Goal: Task Accomplishment & Management: Complete application form

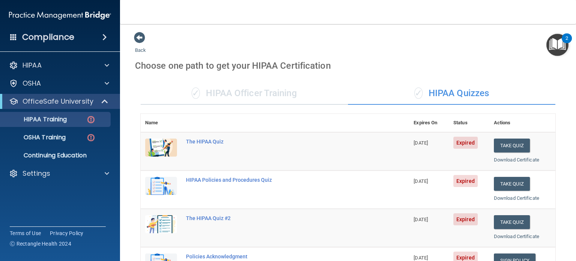
scroll to position [78, 0]
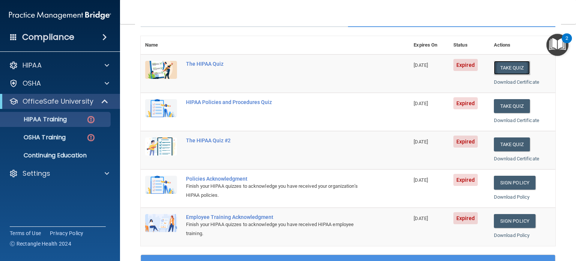
click at [507, 67] on button "Take Quiz" at bounding box center [512, 68] width 36 height 14
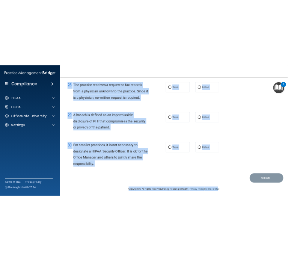
scroll to position [1808, 0]
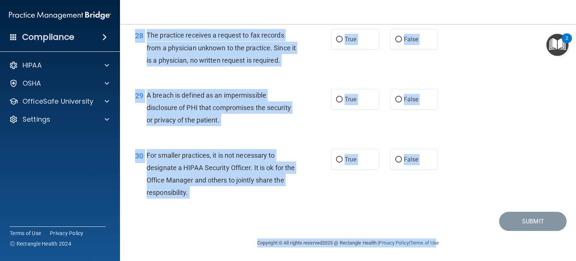
drag, startPoint x: 145, startPoint y: 63, endPoint x: 438, endPoint y: 276, distance: 362.7
click at [438, 260] on html "Compliance HIPAA Documents and Policies Report an Incident Business Associates …" at bounding box center [288, 130] width 576 height 261
copy main "Patients who believe that their PHI has been compromised have the right to make…"
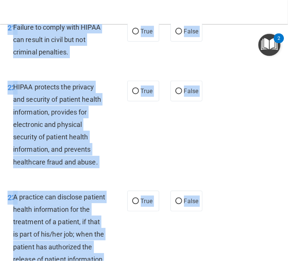
click at [211, 72] on div "21 Failure to comply with HIPAA can result in civil but not criminal penalties.…" at bounding box center [144, 42] width 284 height 60
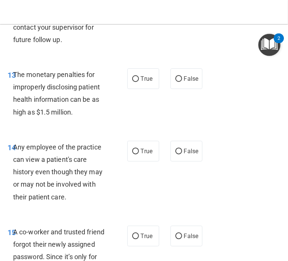
scroll to position [1004, 0]
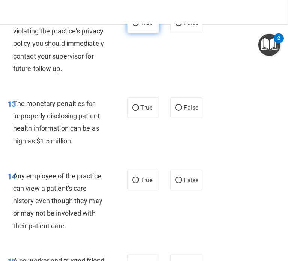
click at [132, 26] on input "True" at bounding box center [135, 23] width 7 height 6
radio input "true"
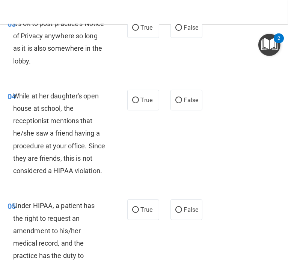
scroll to position [0, 0]
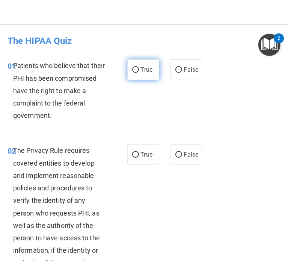
click at [152, 66] on label "True" at bounding box center [143, 69] width 32 height 21
click at [139, 67] on input "True" at bounding box center [135, 70] width 7 height 6
radio input "true"
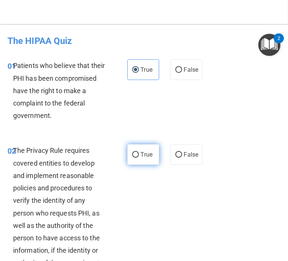
click at [136, 148] on label "True" at bounding box center [143, 154] width 32 height 21
click at [136, 152] on input "True" at bounding box center [135, 155] width 7 height 6
radio input "true"
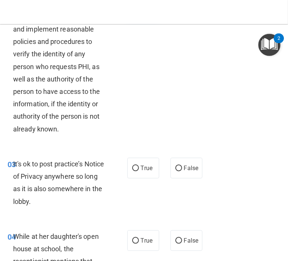
scroll to position [149, 0]
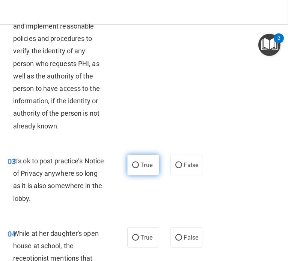
click at [142, 161] on span "True" at bounding box center [147, 164] width 12 height 7
click at [139, 162] on input "True" at bounding box center [135, 165] width 7 height 6
radio input "true"
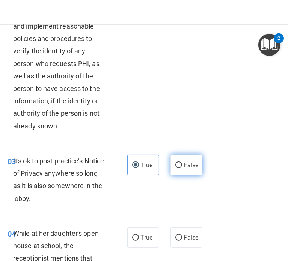
click at [183, 160] on label "False" at bounding box center [186, 164] width 32 height 21
click at [182, 162] on input "False" at bounding box center [178, 165] width 7 height 6
radio input "true"
radio input "false"
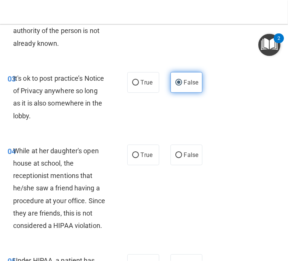
scroll to position [232, 0]
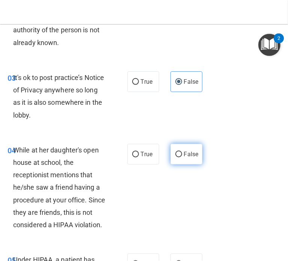
click at [183, 160] on label "False" at bounding box center [186, 154] width 32 height 21
click at [182, 157] on input "False" at bounding box center [178, 154] width 7 height 6
radio input "true"
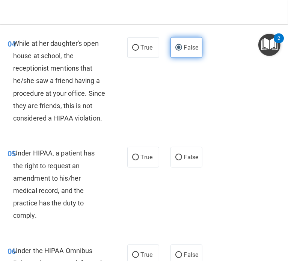
scroll to position [339, 0]
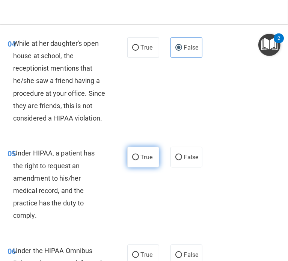
click at [128, 167] on label "True" at bounding box center [143, 157] width 32 height 21
click at [132, 160] on input "True" at bounding box center [135, 157] width 7 height 6
radio input "true"
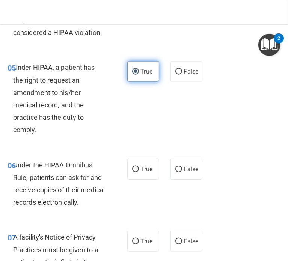
scroll to position [429, 0]
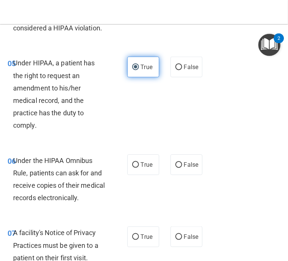
click at [128, 172] on label "True" at bounding box center [143, 164] width 32 height 21
click at [132, 168] on input "True" at bounding box center [135, 165] width 7 height 6
radio input "true"
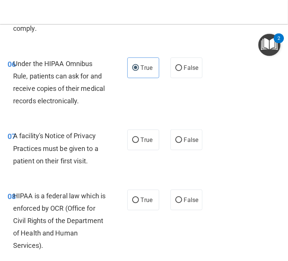
scroll to position [527, 0]
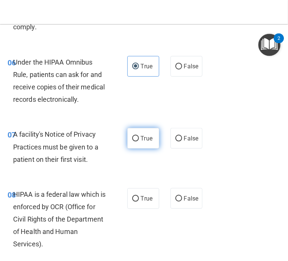
click at [133, 148] on label "True" at bounding box center [143, 138] width 32 height 21
click at [133, 141] on input "True" at bounding box center [135, 139] width 7 height 6
radio input "true"
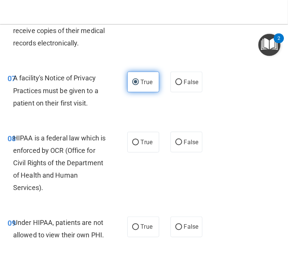
scroll to position [586, 0]
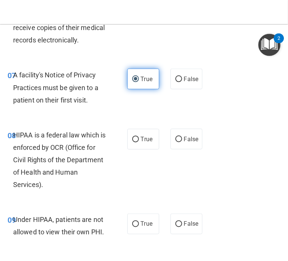
click at [133, 149] on label "True" at bounding box center [143, 139] width 32 height 21
click at [133, 142] on input "True" at bounding box center [135, 139] width 7 height 6
radio input "true"
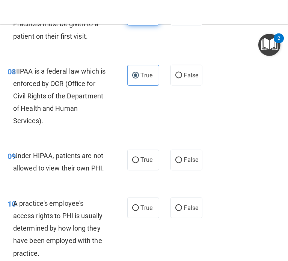
scroll to position [650, 0]
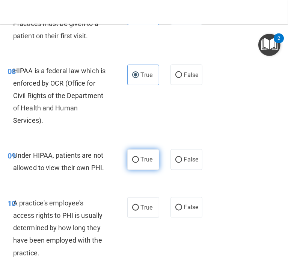
click at [136, 170] on label "True" at bounding box center [143, 159] width 32 height 21
click at [136, 163] on input "True" at bounding box center [135, 160] width 7 height 6
radio input "true"
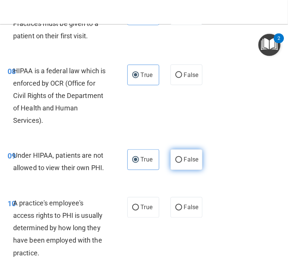
click at [182, 170] on label "False" at bounding box center [186, 159] width 32 height 21
click at [182, 163] on input "False" at bounding box center [178, 160] width 7 height 6
radio input "true"
radio input "false"
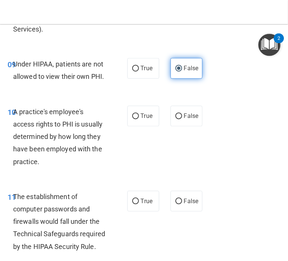
scroll to position [742, 0]
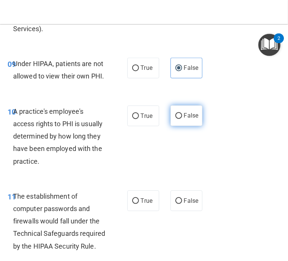
click at [180, 126] on label "False" at bounding box center [186, 115] width 32 height 21
click at [180, 119] on input "False" at bounding box center [178, 116] width 7 height 6
radio input "true"
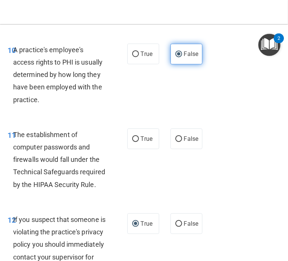
scroll to position [805, 0]
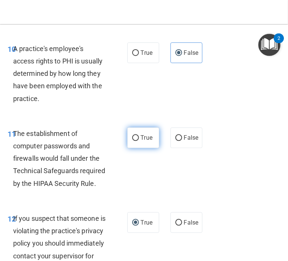
click at [134, 141] on input "True" at bounding box center [135, 138] width 7 height 6
radio input "true"
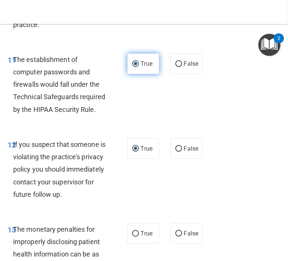
scroll to position [880, 0]
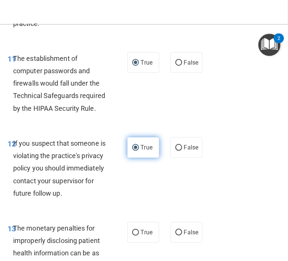
click at [141, 151] on span "True" at bounding box center [147, 147] width 12 height 7
click at [138, 150] on input "True" at bounding box center [135, 148] width 7 height 6
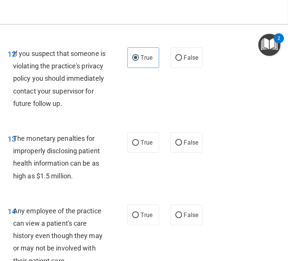
scroll to position [970, 0]
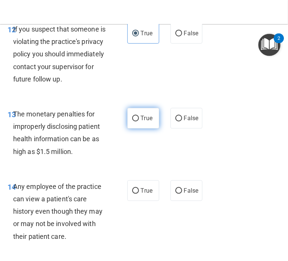
click at [140, 128] on label "True" at bounding box center [143, 118] width 32 height 21
click at [139, 121] on input "True" at bounding box center [135, 118] width 7 height 6
radio input "true"
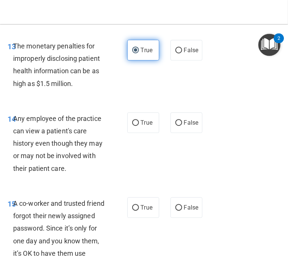
scroll to position [1062, 0]
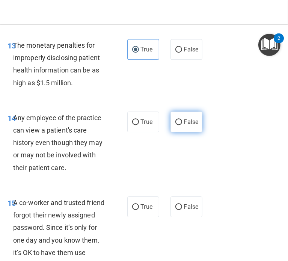
click at [184, 125] on span "False" at bounding box center [191, 121] width 15 height 7
click at [180, 125] on input "False" at bounding box center [178, 122] width 7 height 6
radio input "true"
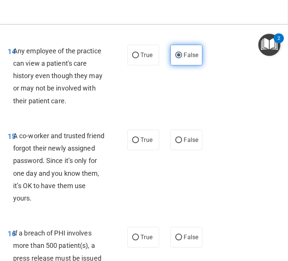
scroll to position [1130, 0]
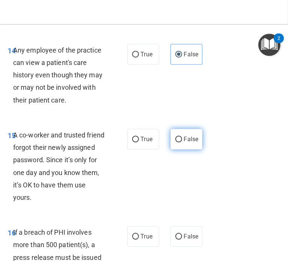
click at [184, 142] on span "False" at bounding box center [191, 138] width 15 height 7
click at [181, 142] on input "False" at bounding box center [178, 139] width 7 height 6
radio input "true"
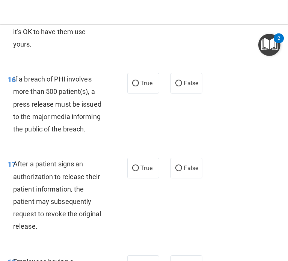
scroll to position [1291, 0]
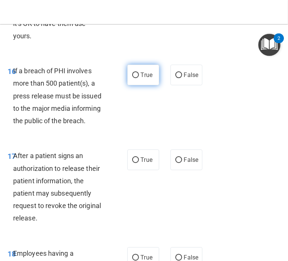
click at [137, 85] on label "True" at bounding box center [143, 74] width 32 height 21
click at [137, 78] on input "True" at bounding box center [135, 75] width 7 height 6
radio input "true"
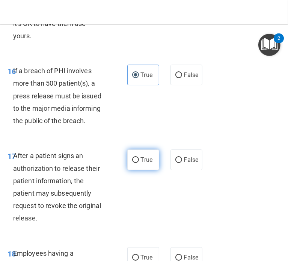
click at [142, 170] on label "True" at bounding box center [143, 159] width 32 height 21
click at [139, 163] on input "True" at bounding box center [135, 160] width 7 height 6
radio input "true"
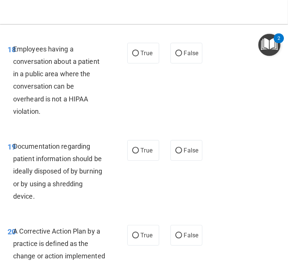
scroll to position [1496, 0]
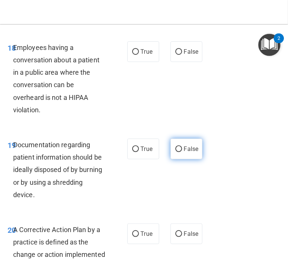
click at [184, 152] on span "False" at bounding box center [191, 148] width 15 height 7
click at [180, 152] on input "False" at bounding box center [178, 149] width 7 height 6
radio input "true"
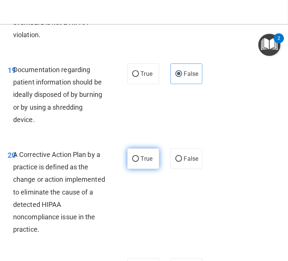
scroll to position [1571, 0]
click at [135, 162] on input "True" at bounding box center [135, 159] width 7 height 6
radio input "true"
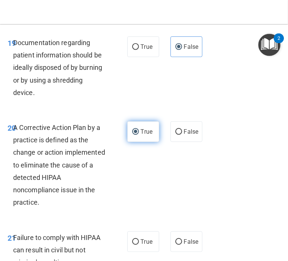
scroll to position [1603, 0]
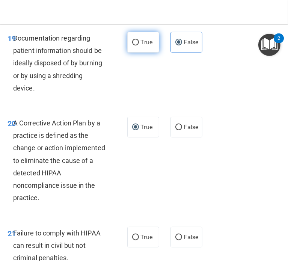
click at [130, 52] on label "True" at bounding box center [143, 42] width 32 height 21
click at [132, 45] on input "True" at bounding box center [135, 43] width 7 height 6
radio input "true"
radio input "false"
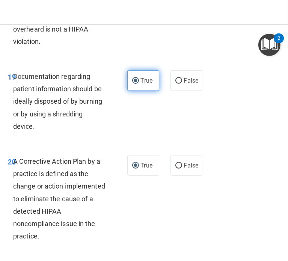
scroll to position [1564, 0]
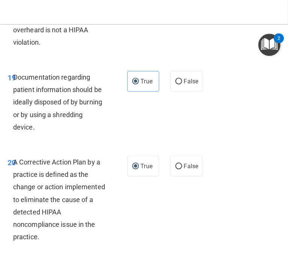
radio input "true"
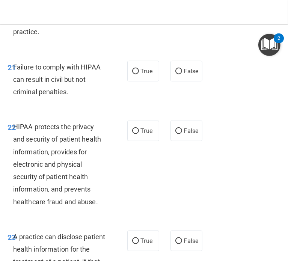
scroll to position [1771, 0]
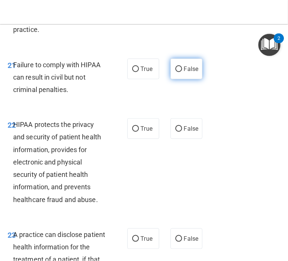
click at [184, 79] on label "False" at bounding box center [186, 68] width 32 height 21
click at [182, 72] on input "False" at bounding box center [178, 69] width 7 height 6
radio input "true"
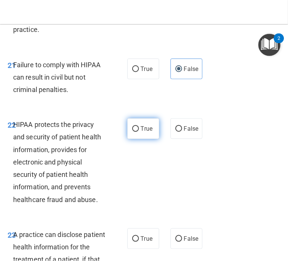
click at [148, 132] on span "True" at bounding box center [147, 128] width 12 height 7
click at [139, 132] on input "True" at bounding box center [135, 129] width 7 height 6
radio input "true"
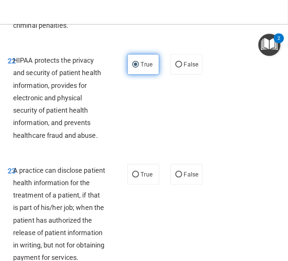
scroll to position [1838, 0]
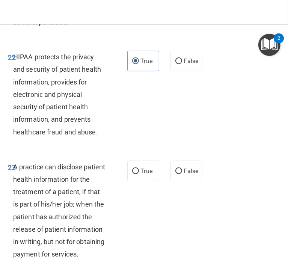
click at [190, 245] on div "23 A practice can disclose patient health information for the treatment of a pa…" at bounding box center [144, 212] width 284 height 122
click at [184, 174] on span "False" at bounding box center [191, 170] width 15 height 7
click at [182, 174] on input "False" at bounding box center [178, 171] width 7 height 6
radio input "true"
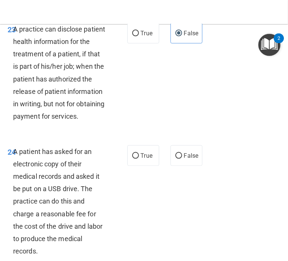
scroll to position [1979, 0]
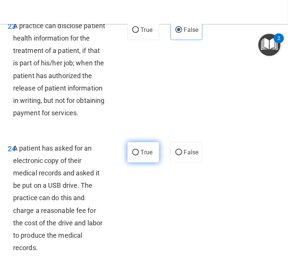
click at [143, 156] on span "True" at bounding box center [147, 151] width 12 height 7
click at [139, 155] on input "True" at bounding box center [135, 153] width 7 height 6
radio input "true"
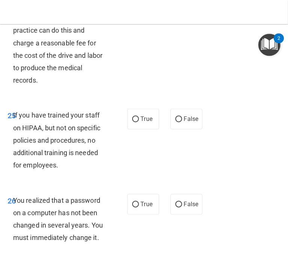
scroll to position [2147, 0]
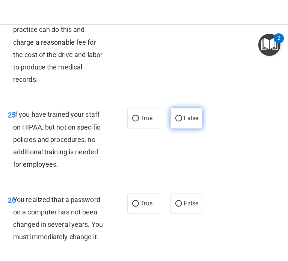
click at [175, 121] on input "False" at bounding box center [178, 119] width 7 height 6
radio input "true"
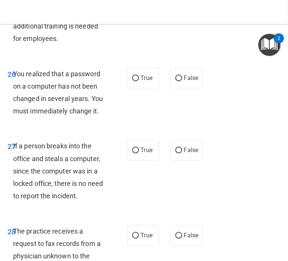
scroll to position [2278, 0]
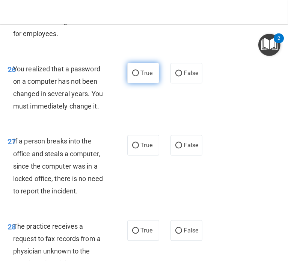
click at [141, 76] on span "True" at bounding box center [147, 72] width 12 height 7
click at [138, 76] on input "True" at bounding box center [135, 73] width 7 height 6
radio input "true"
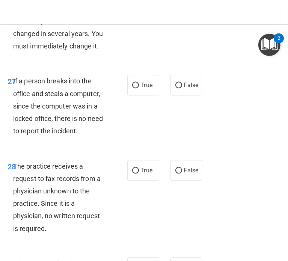
scroll to position [2342, 0]
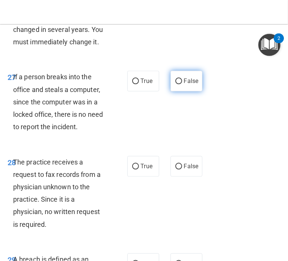
click at [178, 91] on label "False" at bounding box center [186, 80] width 32 height 21
click at [178, 84] on input "False" at bounding box center [178, 81] width 7 height 6
radio input "true"
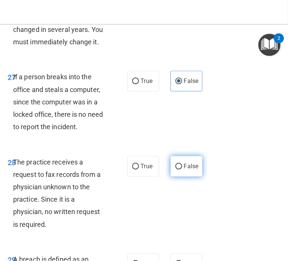
click at [184, 169] on span "False" at bounding box center [191, 165] width 15 height 7
click at [182, 169] on input "False" at bounding box center [178, 166] width 7 height 6
radio input "true"
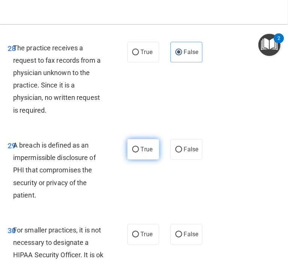
click at [137, 159] on label "True" at bounding box center [143, 149] width 32 height 21
click at [137, 152] on input "True" at bounding box center [135, 150] width 7 height 6
radio input "true"
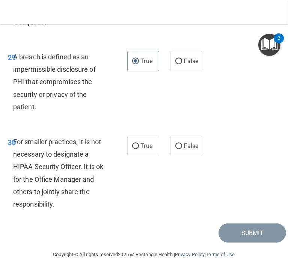
scroll to position [2544, 0]
click at [182, 223] on div "30 For smaller practices, it is not necessary to designate a HIPAA Security Off…" at bounding box center [144, 174] width 284 height 97
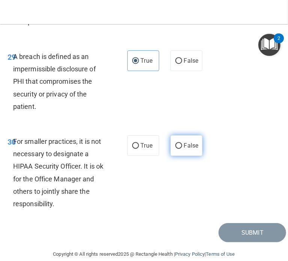
click at [184, 149] on span "False" at bounding box center [191, 145] width 15 height 7
click at [181, 148] on input "False" at bounding box center [178, 146] width 7 height 6
radio input "true"
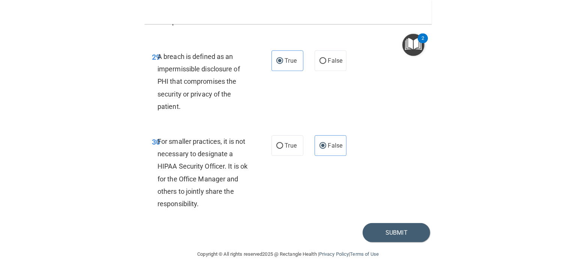
scroll to position [2630, 0]
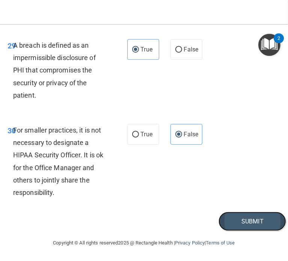
click at [218, 214] on button "Submit" at bounding box center [251, 220] width 67 height 19
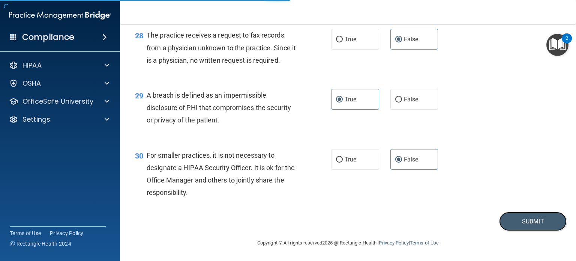
scroll to position [1808, 0]
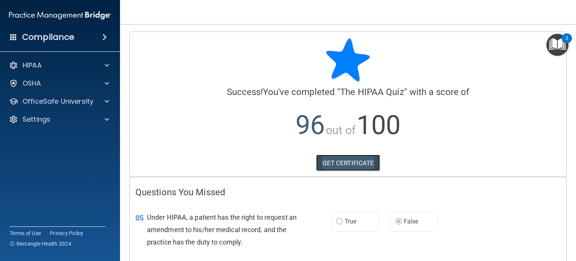
click at [336, 165] on link "GET CERTIFICATE" at bounding box center [348, 162] width 64 height 16
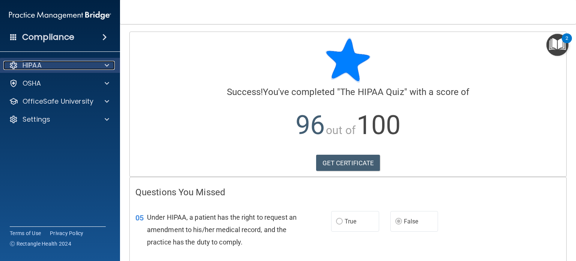
click at [51, 67] on div "HIPAA" at bounding box center [49, 65] width 93 height 9
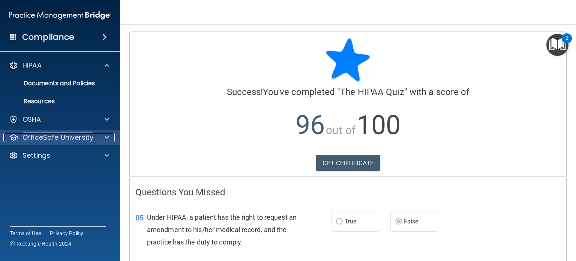
click at [46, 138] on p "OfficeSafe University" at bounding box center [57, 137] width 71 height 9
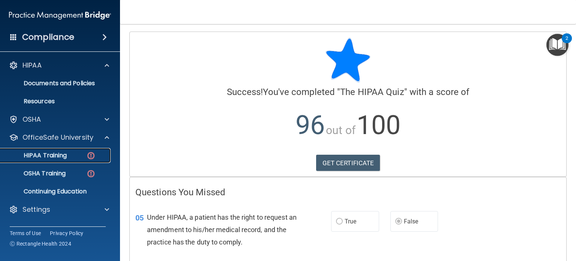
click at [46, 159] on p "HIPAA Training" at bounding box center [36, 154] width 62 height 7
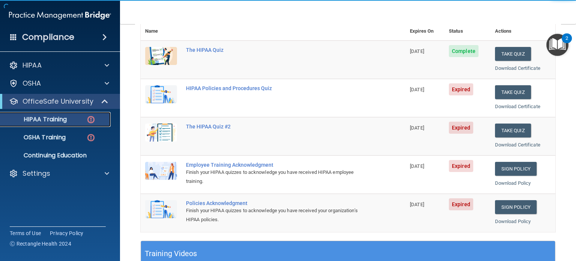
scroll to position [92, 0]
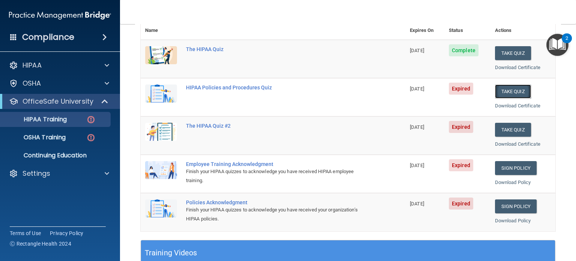
click at [511, 84] on button "Take Quiz" at bounding box center [513, 91] width 36 height 14
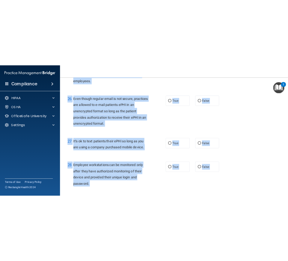
scroll to position [1970, 0]
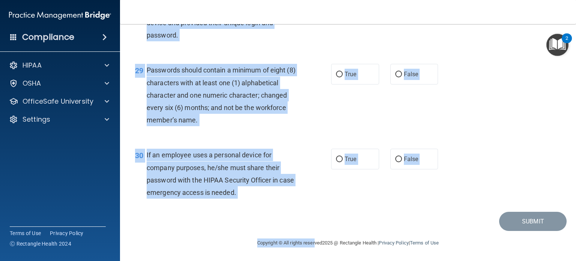
drag, startPoint x: 132, startPoint y: 37, endPoint x: 306, endPoint y: 278, distance: 297.7
click at [306, 260] on html "Compliance HIPAA Documents and Policies Report an Incident Business Associates …" at bounding box center [288, 130] width 576 height 261
copy main "HIPAA Policies and Procedures Quiz This quiz doesn’t expire until 07/24/2025. A…"
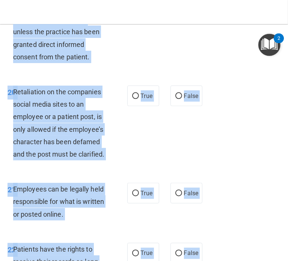
click at [191, 63] on div "19 Do not disclose any patient’s PHI, including images of the patient, on socia…" at bounding box center [144, 27] width 284 height 97
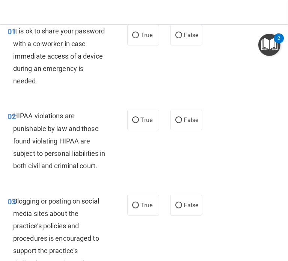
scroll to position [0, 0]
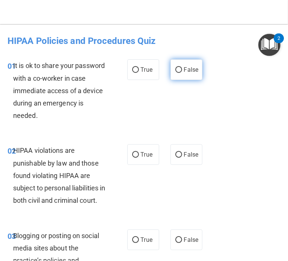
click at [181, 73] on label "False" at bounding box center [186, 69] width 32 height 21
click at [181, 73] on input "False" at bounding box center [178, 70] width 7 height 6
radio input "true"
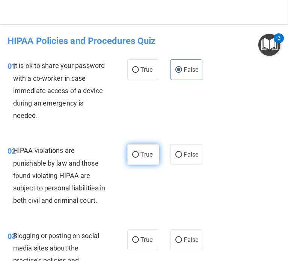
click at [129, 150] on label "True" at bounding box center [143, 154] width 32 height 21
click at [132, 152] on input "True" at bounding box center [135, 155] width 7 height 6
radio input "true"
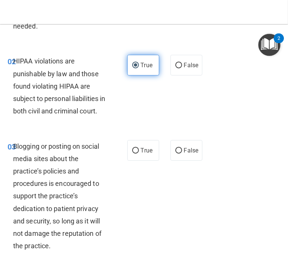
scroll to position [90, 0]
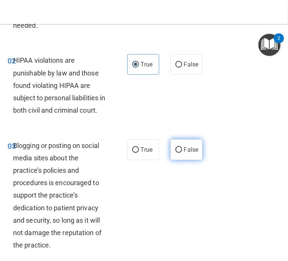
click at [190, 154] on label "False" at bounding box center [186, 149] width 32 height 21
click at [182, 153] on input "False" at bounding box center [178, 150] width 7 height 6
radio input "true"
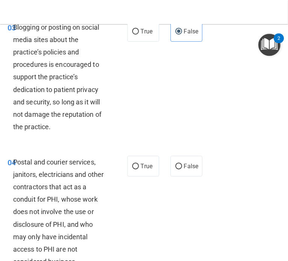
click at [187, 169] on span "False" at bounding box center [191, 165] width 15 height 7
click at [182, 169] on input "False" at bounding box center [178, 166] width 7 height 6
radio input "true"
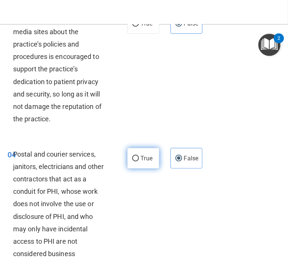
click at [148, 162] on span "True" at bounding box center [147, 157] width 12 height 7
click at [139, 161] on input "True" at bounding box center [135, 159] width 7 height 6
radio input "true"
radio input "false"
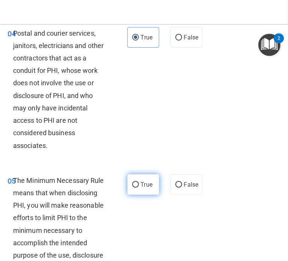
click at [144, 187] on label "True" at bounding box center [143, 184] width 32 height 21
click at [139, 187] on input "True" at bounding box center [135, 185] width 7 height 6
radio input "true"
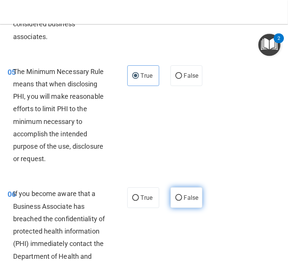
click at [192, 208] on label "False" at bounding box center [186, 197] width 32 height 21
click at [182, 201] on input "False" at bounding box center [178, 198] width 7 height 6
radio input "true"
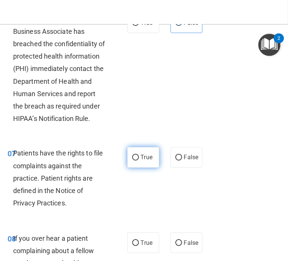
click at [141, 161] on span "True" at bounding box center [147, 157] width 12 height 7
click at [139, 160] on input "True" at bounding box center [135, 158] width 7 height 6
radio input "true"
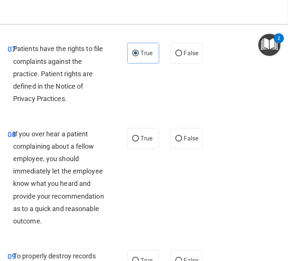
scroll to position [725, 0]
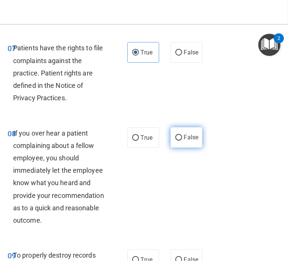
click at [185, 141] on span "False" at bounding box center [191, 137] width 15 height 7
click at [182, 141] on input "False" at bounding box center [178, 138] width 7 height 6
radio input "true"
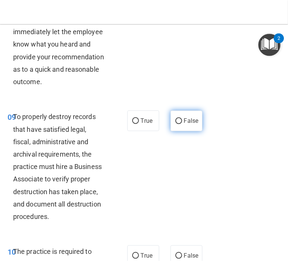
click at [184, 124] on span "False" at bounding box center [191, 120] width 15 height 7
click at [181, 124] on input "False" at bounding box center [178, 121] width 7 height 6
radio input "true"
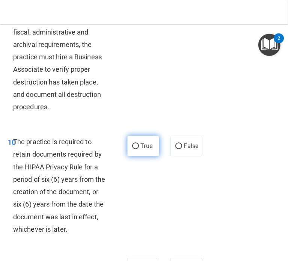
click at [141, 149] on span "True" at bounding box center [147, 145] width 12 height 7
click at [139, 149] on input "True" at bounding box center [135, 146] width 7 height 6
radio input "true"
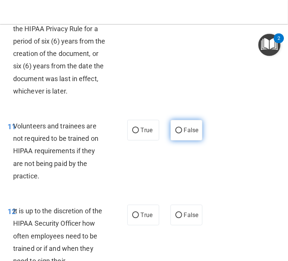
click at [185, 140] on label "False" at bounding box center [186, 130] width 32 height 21
click at [182, 133] on input "False" at bounding box center [178, 130] width 7 height 6
radio input "true"
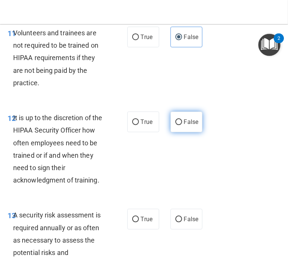
click at [184, 125] on span "False" at bounding box center [191, 121] width 15 height 7
click at [182, 125] on input "False" at bounding box center [178, 122] width 7 height 6
radio input "true"
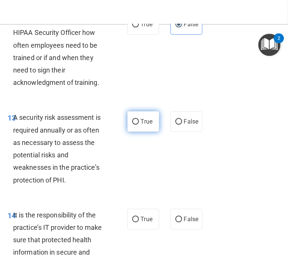
click at [133, 132] on label "True" at bounding box center [143, 121] width 32 height 21
click at [133, 124] on input "True" at bounding box center [135, 122] width 7 height 6
radio input "true"
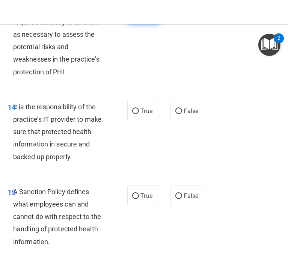
scroll to position [1409, 0]
click at [186, 114] on span "False" at bounding box center [191, 110] width 15 height 7
click at [182, 114] on input "False" at bounding box center [178, 111] width 7 height 6
radio input "true"
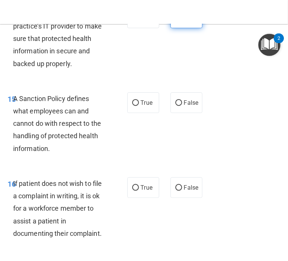
scroll to position [1505, 0]
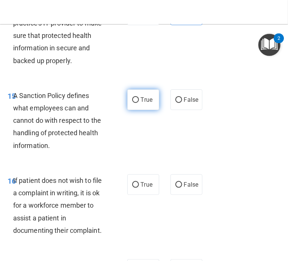
click at [142, 103] on span "True" at bounding box center [147, 99] width 12 height 7
click at [139, 103] on input "True" at bounding box center [135, 100] width 7 height 6
radio input "true"
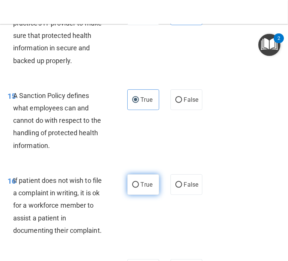
click at [137, 195] on label "True" at bounding box center [143, 184] width 32 height 21
click at [137, 187] on input "True" at bounding box center [135, 185] width 7 height 6
radio input "true"
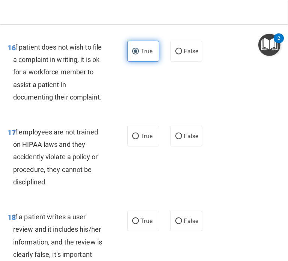
scroll to position [1640, 0]
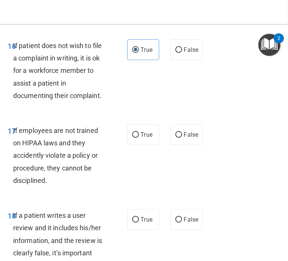
click at [182, 182] on div "17 If employees are not trained on HIPAA laws and they accidently violate a pol…" at bounding box center [144, 157] width 284 height 85
click at [184, 138] on span "False" at bounding box center [191, 134] width 15 height 7
click at [181, 138] on input "False" at bounding box center [178, 135] width 7 height 6
radio input "true"
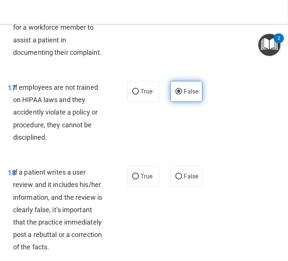
scroll to position [1685, 0]
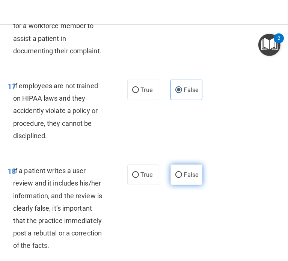
click at [182, 185] on label "False" at bounding box center [186, 174] width 32 height 21
click at [182, 178] on input "False" at bounding box center [178, 175] width 7 height 6
radio input "true"
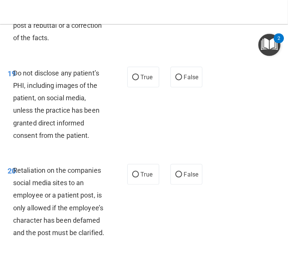
scroll to position [1893, 0]
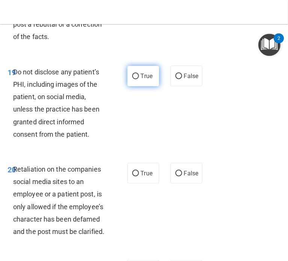
click at [141, 79] on span "True" at bounding box center [147, 75] width 12 height 7
click at [139, 79] on input "True" at bounding box center [135, 76] width 7 height 6
radio input "true"
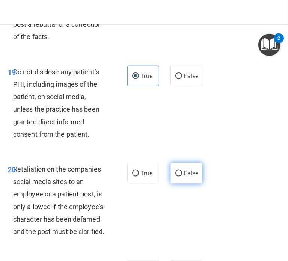
click at [186, 183] on label "False" at bounding box center [186, 173] width 32 height 21
click at [182, 176] on input "False" at bounding box center [178, 174] width 7 height 6
radio input "true"
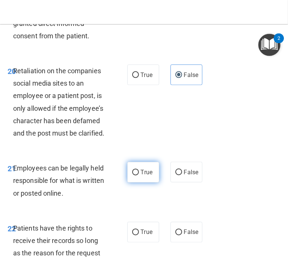
click at [137, 182] on label "True" at bounding box center [143, 172] width 32 height 21
click at [137, 175] on input "True" at bounding box center [135, 172] width 7 height 6
radio input "true"
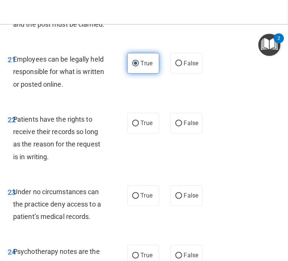
scroll to position [2101, 0]
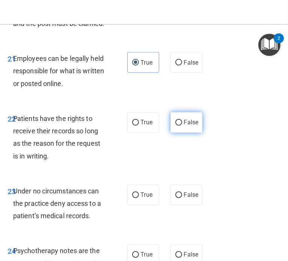
click at [186, 133] on label "False" at bounding box center [186, 122] width 32 height 21
click at [182, 126] on input "False" at bounding box center [178, 123] width 7 height 6
radio input "true"
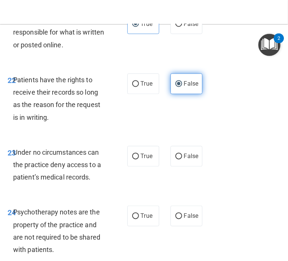
scroll to position [2140, 0]
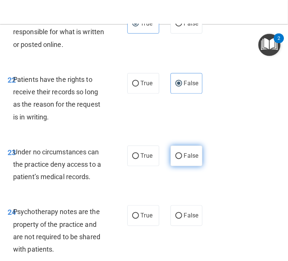
click at [175, 159] on input "False" at bounding box center [178, 156] width 7 height 6
radio input "true"
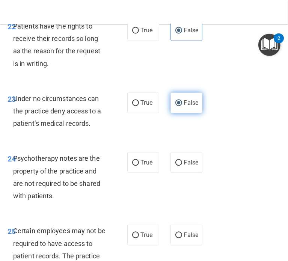
scroll to position [2195, 0]
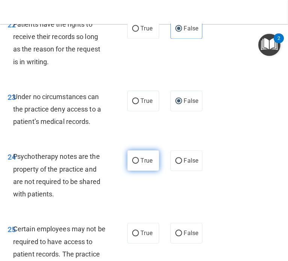
click at [127, 171] on label "True" at bounding box center [143, 160] width 32 height 21
click at [132, 163] on input "True" at bounding box center [135, 161] width 7 height 6
radio input "true"
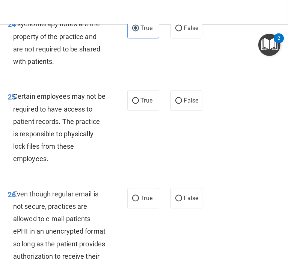
scroll to position [2328, 0]
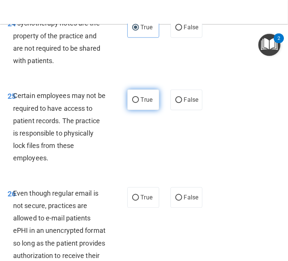
click at [144, 103] on span "True" at bounding box center [147, 99] width 12 height 7
click at [139, 103] on input "True" at bounding box center [135, 100] width 7 height 6
radio input "true"
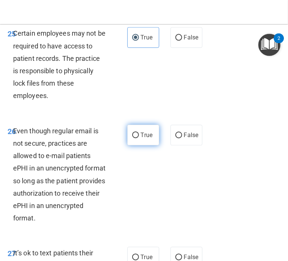
click at [141, 138] on span "True" at bounding box center [147, 134] width 12 height 7
click at [139, 138] on input "True" at bounding box center [135, 135] width 7 height 6
radio input "true"
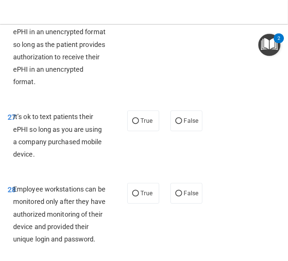
scroll to position [2529, 0]
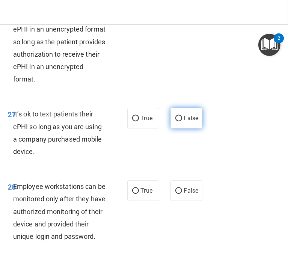
click at [184, 121] on span "False" at bounding box center [191, 117] width 15 height 7
click at [181, 121] on input "False" at bounding box center [178, 118] width 7 height 6
radio input "true"
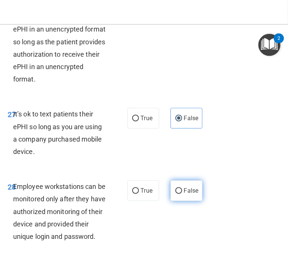
click at [186, 194] on span "False" at bounding box center [191, 190] width 15 height 7
click at [182, 193] on input "False" at bounding box center [178, 191] width 7 height 6
radio input "true"
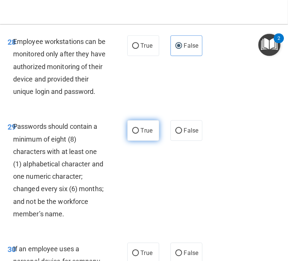
click at [145, 134] on span "True" at bounding box center [147, 130] width 12 height 7
click at [139, 133] on input "True" at bounding box center [135, 131] width 7 height 6
radio input "true"
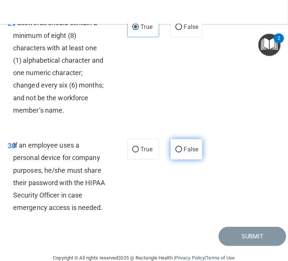
click at [191, 153] on span "False" at bounding box center [191, 148] width 15 height 7
click at [182, 152] on input "False" at bounding box center [178, 150] width 7 height 6
radio input "true"
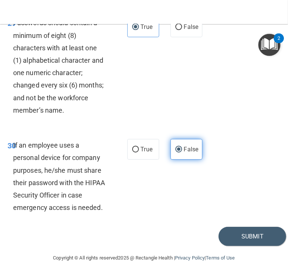
scroll to position [2867, 0]
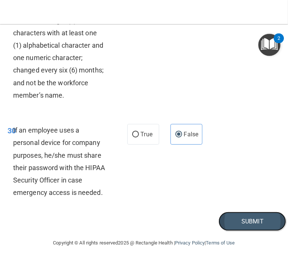
click at [233, 221] on button "Submit" at bounding box center [251, 220] width 67 height 19
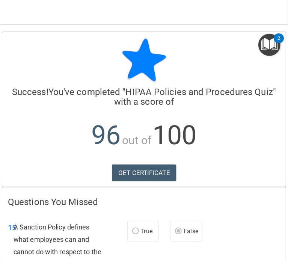
click at [129, 163] on div "Calculating your score.... Success! You've completed " HIPAA Policies and Proce…" at bounding box center [143, 109] width 283 height 154
click at [130, 166] on link "GET CERTIFICATE" at bounding box center [144, 172] width 64 height 16
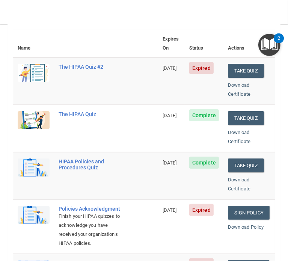
scroll to position [96, 0]
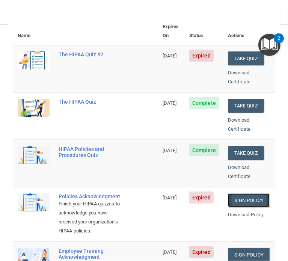
click at [228, 193] on link "Sign Policy" at bounding box center [249, 200] width 42 height 14
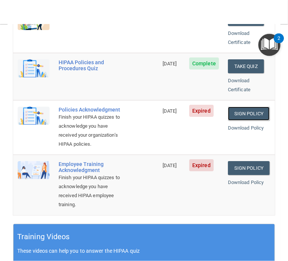
scroll to position [183, 0]
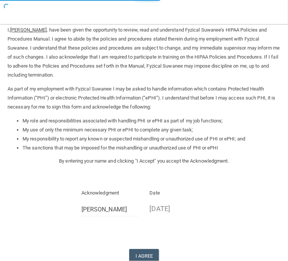
scroll to position [82, 0]
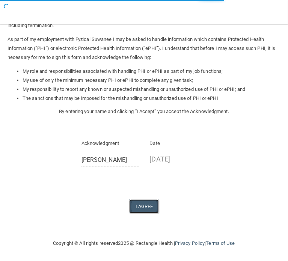
click at [142, 202] on button "I Agree" at bounding box center [144, 206] width 30 height 14
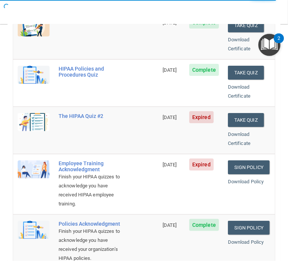
scroll to position [129, 0]
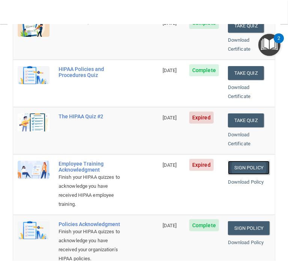
click at [238, 160] on link "Sign Policy" at bounding box center [249, 167] width 42 height 14
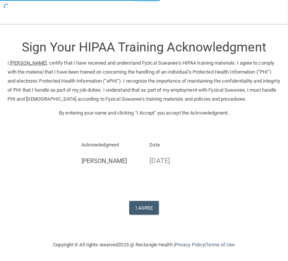
click at [150, 196] on div "Sign Your HIPAA Training Acknowledgment I, Yash Trivedi , certify that I have r…" at bounding box center [143, 122] width 273 height 183
click at [142, 210] on button "I Agree" at bounding box center [144, 208] width 30 height 14
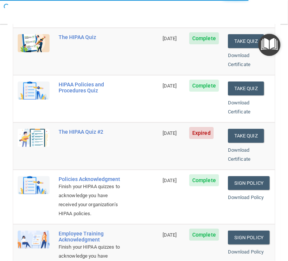
scroll to position [112, 0]
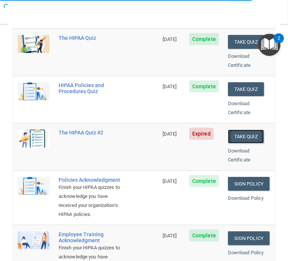
click at [236, 129] on button "Take Quiz" at bounding box center [246, 136] width 36 height 14
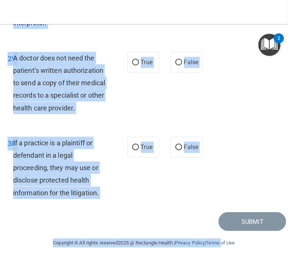
scroll to position [2605, 0]
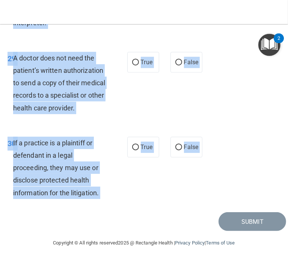
drag, startPoint x: 6, startPoint y: 61, endPoint x: 86, endPoint y: 216, distance: 174.7
copy main "01 A business associate agreement is required with organizations or persons whe…"
click at [143, 105] on div "29 A doctor does not need the patient’s written authorization to send a copy of…" at bounding box center [144, 84] width 284 height 85
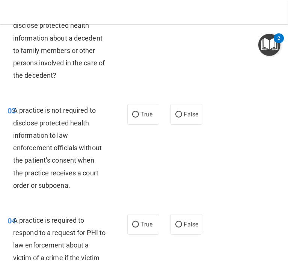
scroll to position [0, 0]
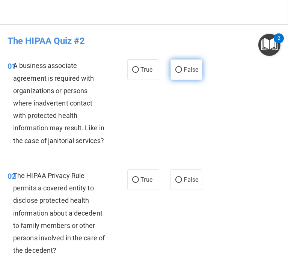
click at [184, 66] on span "False" at bounding box center [191, 69] width 15 height 7
click at [182, 67] on input "False" at bounding box center [178, 70] width 7 height 6
radio input "true"
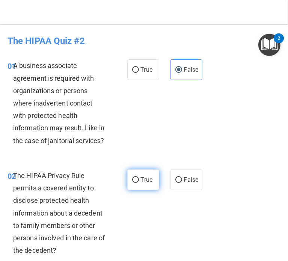
click at [136, 190] on label "True" at bounding box center [143, 179] width 32 height 21
click at [136, 183] on input "True" at bounding box center [135, 180] width 7 height 6
radio input "true"
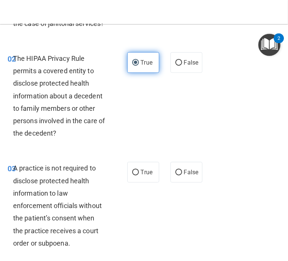
scroll to position [128, 0]
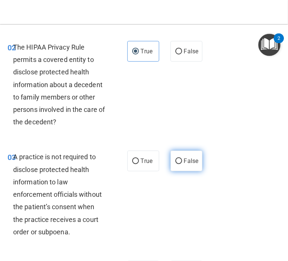
click at [177, 164] on input "False" at bounding box center [178, 161] width 7 height 6
radio input "true"
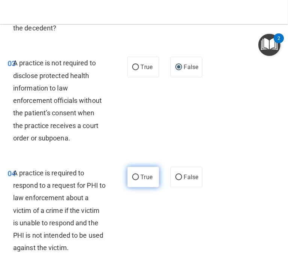
click at [148, 180] on span "True" at bounding box center [147, 176] width 12 height 7
click at [139, 180] on input "True" at bounding box center [135, 177] width 7 height 6
radio input "true"
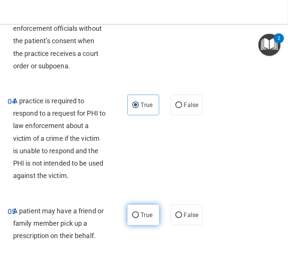
click at [138, 225] on label "True" at bounding box center [143, 214] width 32 height 21
click at [138, 218] on input "True" at bounding box center [135, 215] width 7 height 6
radio input "true"
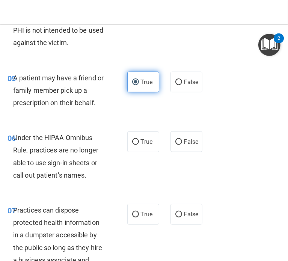
scroll to position [427, 0]
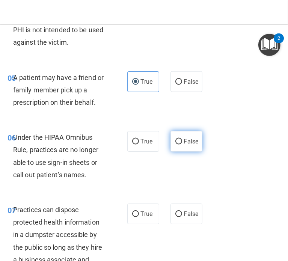
click at [183, 151] on label "False" at bounding box center [186, 141] width 32 height 21
click at [182, 144] on input "False" at bounding box center [178, 142] width 7 height 6
radio input "true"
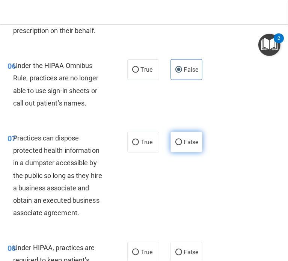
click at [180, 152] on label "False" at bounding box center [186, 142] width 32 height 21
click at [180, 145] on input "False" at bounding box center [178, 142] width 7 height 6
radio input "true"
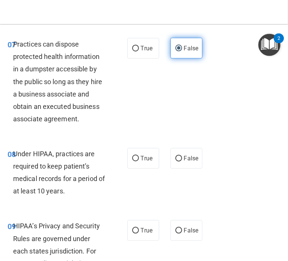
scroll to position [593, 0]
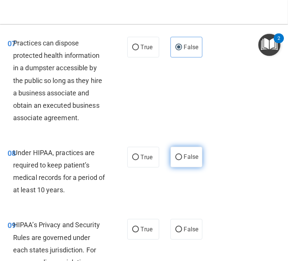
click at [182, 167] on label "False" at bounding box center [186, 157] width 32 height 21
click at [182, 160] on input "False" at bounding box center [178, 157] width 7 height 6
radio input "true"
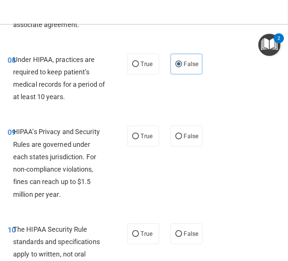
scroll to position [686, 0]
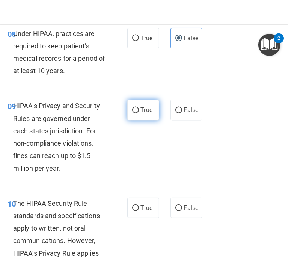
click at [146, 120] on label "True" at bounding box center [143, 110] width 32 height 21
click at [139, 113] on input "True" at bounding box center [135, 111] width 7 height 6
radio input "true"
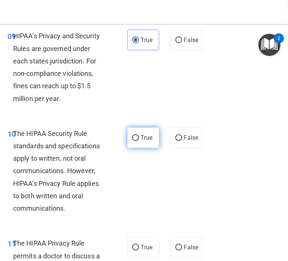
click at [141, 141] on span "True" at bounding box center [147, 137] width 12 height 7
click at [139, 141] on input "True" at bounding box center [135, 138] width 7 height 6
radio input "true"
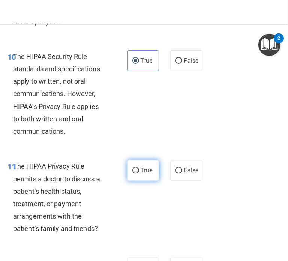
click at [142, 174] on span "True" at bounding box center [147, 169] width 12 height 7
click at [139, 173] on input "True" at bounding box center [135, 171] width 7 height 6
radio input "true"
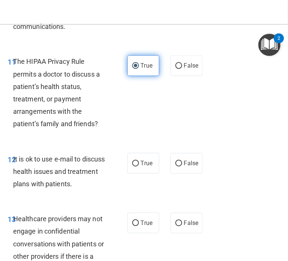
scroll to position [965, 0]
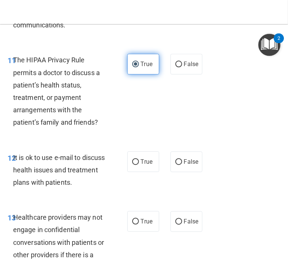
click at [142, 172] on label "True" at bounding box center [143, 161] width 32 height 21
click at [139, 165] on input "True" at bounding box center [135, 162] width 7 height 6
radio input "true"
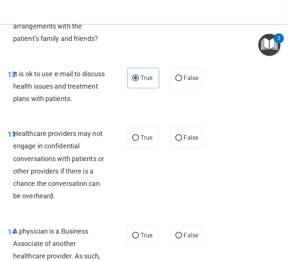
scroll to position [1055, 0]
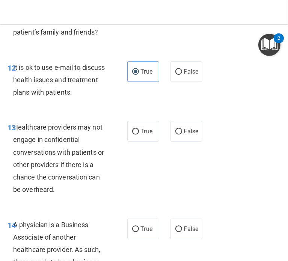
click at [171, 168] on div "13 Healthcare providers may not engage in confidential conversations with patie…" at bounding box center [144, 159] width 284 height 97
click at [174, 141] on label "False" at bounding box center [186, 131] width 32 height 21
click at [175, 134] on input "False" at bounding box center [178, 132] width 7 height 6
radio input "true"
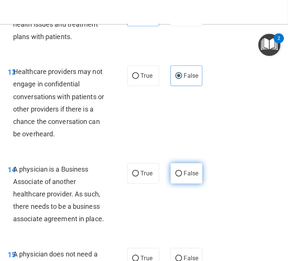
click at [177, 176] on input "False" at bounding box center [178, 174] width 7 height 6
radio input "true"
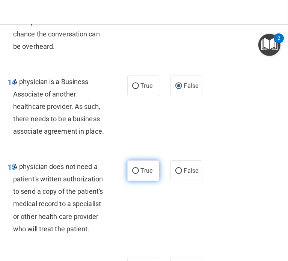
click at [142, 174] on span "True" at bounding box center [147, 170] width 12 height 7
click at [139, 174] on input "True" at bounding box center [135, 171] width 7 height 6
radio input "true"
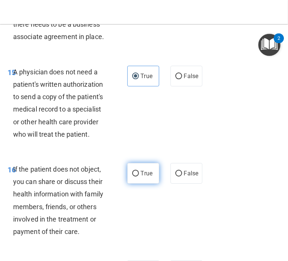
click at [137, 183] on label "True" at bounding box center [143, 173] width 32 height 21
click at [137, 176] on input "True" at bounding box center [135, 174] width 7 height 6
radio input "true"
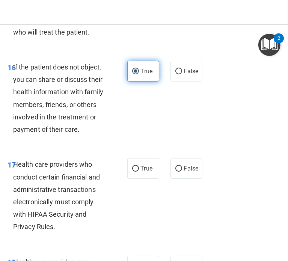
click at [137, 178] on label "True" at bounding box center [143, 168] width 32 height 21
click at [137, 171] on input "True" at bounding box center [135, 169] width 7 height 6
radio input "true"
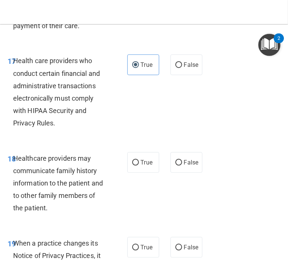
scroll to position [1500, 0]
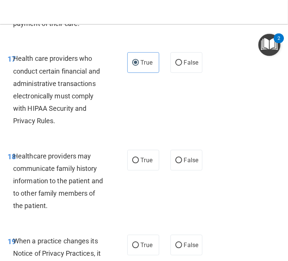
click at [137, 170] on label "True" at bounding box center [143, 160] width 32 height 21
click at [137, 163] on input "True" at bounding box center [135, 160] width 7 height 6
radio input "true"
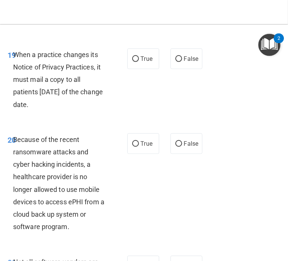
scroll to position [1688, 0]
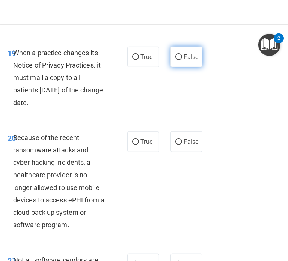
click at [177, 60] on input "False" at bounding box center [178, 57] width 7 height 6
radio input "true"
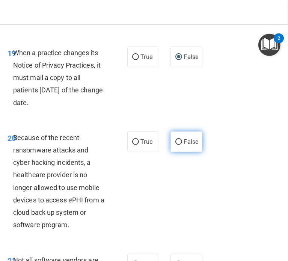
click at [186, 152] on label "False" at bounding box center [186, 141] width 32 height 21
click at [182, 145] on input "False" at bounding box center [178, 142] width 7 height 6
radio input "true"
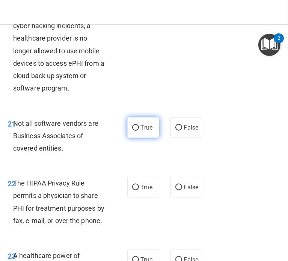
click at [142, 138] on label "True" at bounding box center [143, 127] width 32 height 21
click at [139, 130] on input "True" at bounding box center [135, 128] width 7 height 6
radio input "true"
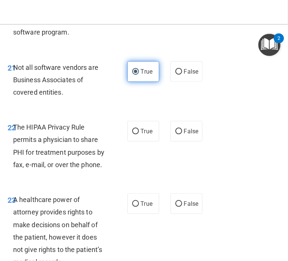
click at [142, 135] on span "True" at bounding box center [147, 130] width 12 height 7
click at [139, 134] on input "True" at bounding box center [135, 132] width 7 height 6
radio input "true"
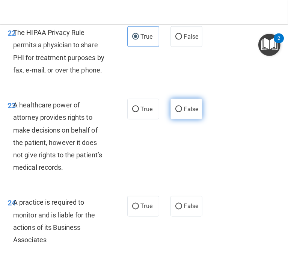
click at [189, 112] on span "False" at bounding box center [191, 108] width 15 height 7
click at [182, 112] on input "False" at bounding box center [178, 109] width 7 height 6
radio input "true"
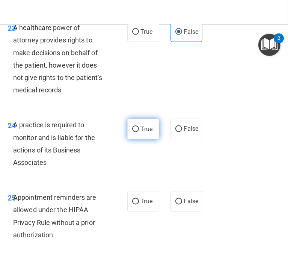
click at [136, 139] on label "True" at bounding box center [143, 128] width 32 height 21
click at [136, 132] on input "True" at bounding box center [135, 129] width 7 height 6
radio input "true"
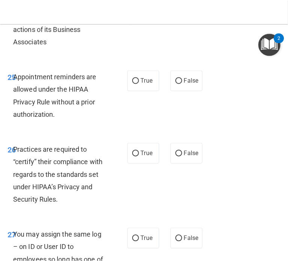
scroll to position [2176, 0]
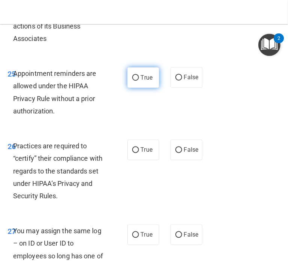
click at [147, 88] on label "True" at bounding box center [143, 77] width 32 height 21
click at [139, 81] on input "True" at bounding box center [135, 78] width 7 height 6
radio input "true"
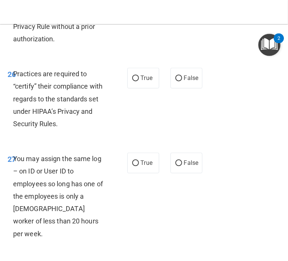
scroll to position [2251, 0]
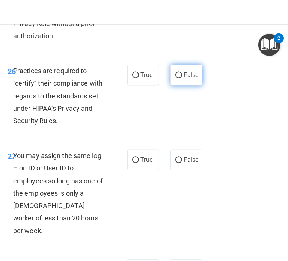
click at [184, 78] on span "False" at bounding box center [191, 74] width 15 height 7
click at [182, 78] on input "False" at bounding box center [178, 75] width 7 height 6
radio input "true"
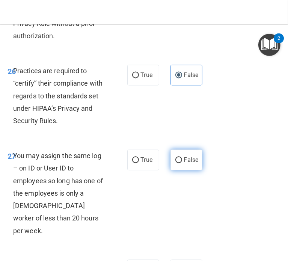
click at [183, 170] on label "False" at bounding box center [186, 159] width 32 height 21
click at [182, 163] on input "False" at bounding box center [178, 160] width 7 height 6
radio input "true"
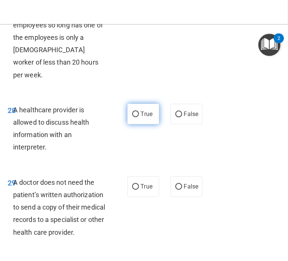
click at [153, 124] on label "True" at bounding box center [143, 113] width 32 height 21
click at [139, 117] on input "True" at bounding box center [135, 114] width 7 height 6
radio input "true"
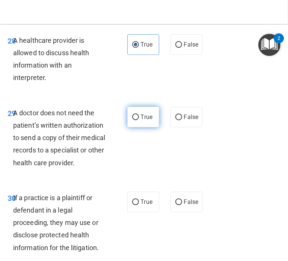
click at [150, 127] on label "True" at bounding box center [143, 116] width 32 height 21
click at [139, 120] on input "True" at bounding box center [135, 117] width 7 height 6
radio input "true"
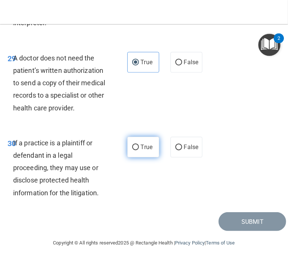
click at [141, 157] on label "True" at bounding box center [143, 146] width 32 height 21
click at [139, 150] on input "True" at bounding box center [135, 147] width 7 height 6
radio input "true"
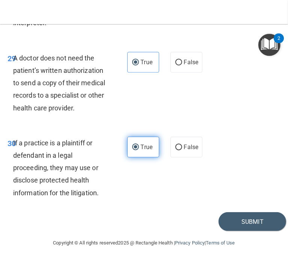
scroll to position [2605, 0]
click at [222, 214] on button "Submit" at bounding box center [251, 221] width 67 height 19
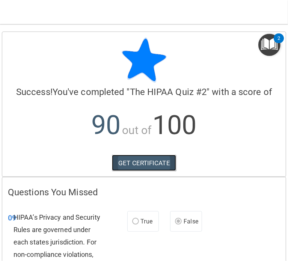
click at [160, 162] on link "GET CERTIFICATE" at bounding box center [144, 162] width 64 height 16
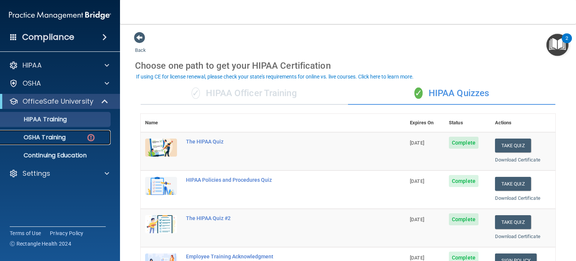
click at [58, 134] on p "OSHA Training" at bounding box center [35, 136] width 61 height 7
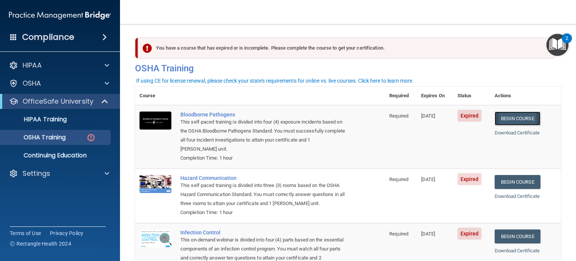
click at [287, 114] on link "Begin Course" at bounding box center [517, 118] width 46 height 14
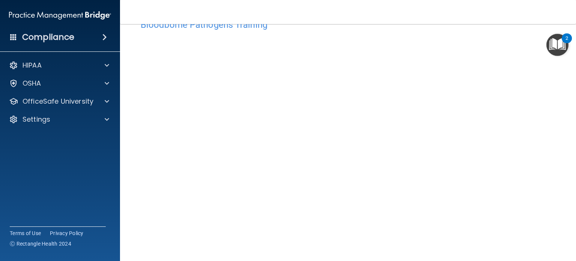
scroll to position [23, 0]
